Goal: Task Accomplishment & Management: Complete application form

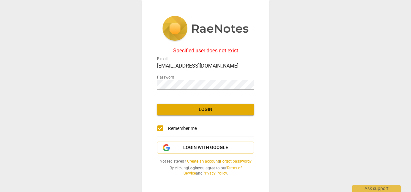
click at [91, 57] on div "Specified user does not exist E-mail [EMAIL_ADDRESS][DOMAIN_NAME] Password Logi…" at bounding box center [205, 96] width 411 height 192
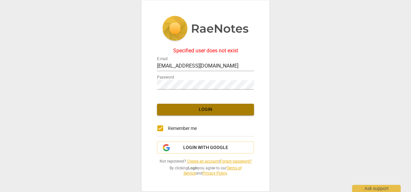
click at [208, 112] on span "Login" at bounding box center [205, 109] width 87 height 6
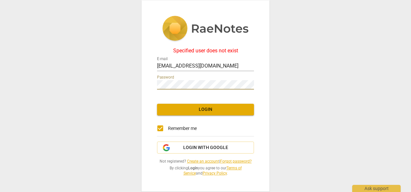
click at [206, 107] on span "Login" at bounding box center [205, 109] width 87 height 6
drag, startPoint x: 219, startPoint y: 69, endPoint x: 154, endPoint y: 60, distance: 66.2
click at [154, 60] on div "Specified user does not exist E-mail [EMAIL_ADDRESS][DOMAIN_NAME] Password Logi…" at bounding box center [206, 95] width 128 height 191
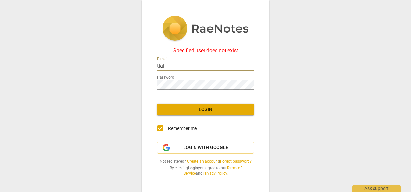
type input "[EMAIL_ADDRESS][DOMAIN_NAME]"
click at [208, 109] on span "Login" at bounding box center [205, 109] width 87 height 6
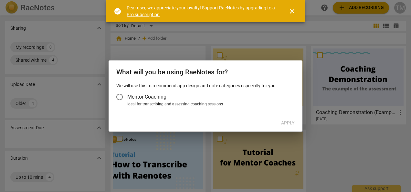
click at [123, 96] on input "Mentor Coaching" at bounding box center [120, 97] width 16 height 16
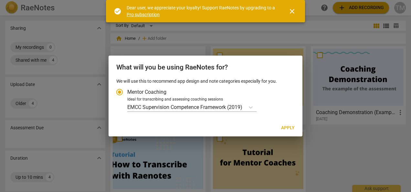
click at [285, 127] on span "Apply" at bounding box center [288, 128] width 14 height 6
radio input "false"
